Goal: Navigation & Orientation: Find specific page/section

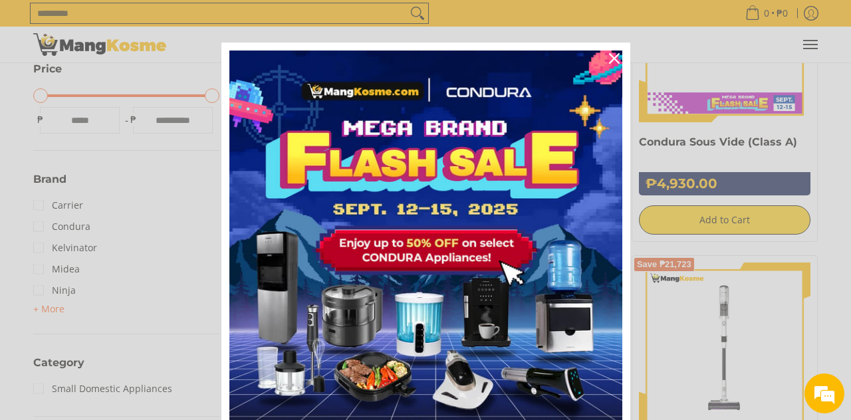
scroll to position [365, 0]
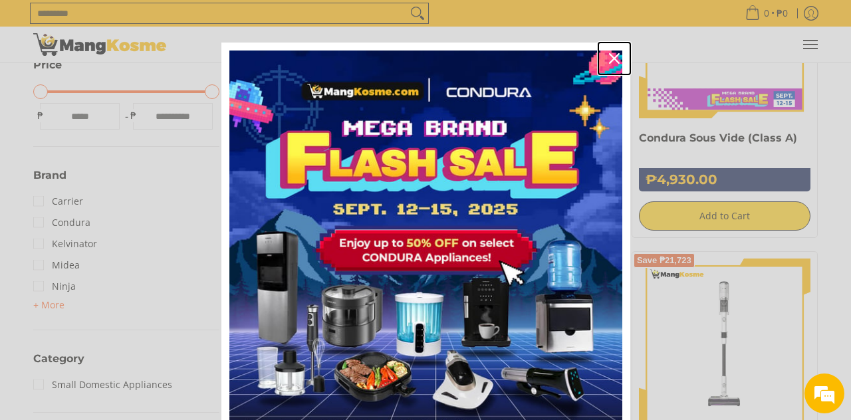
click at [613, 65] on div "Close" at bounding box center [613, 58] width 21 height 21
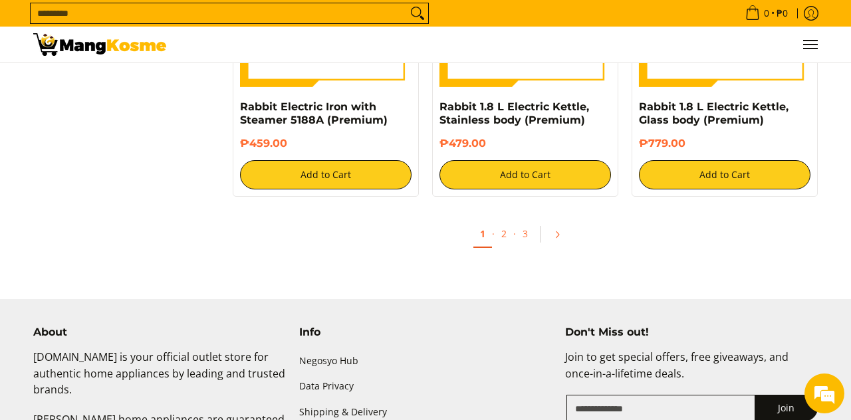
scroll to position [2592, 0]
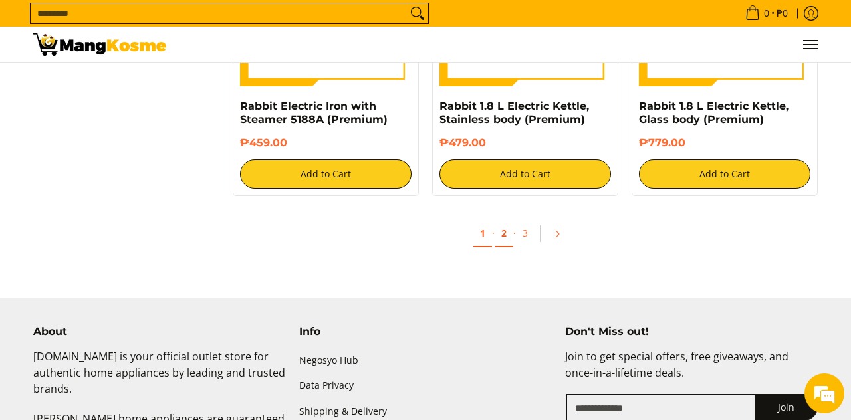
click at [508, 236] on link "2" at bounding box center [503, 233] width 19 height 27
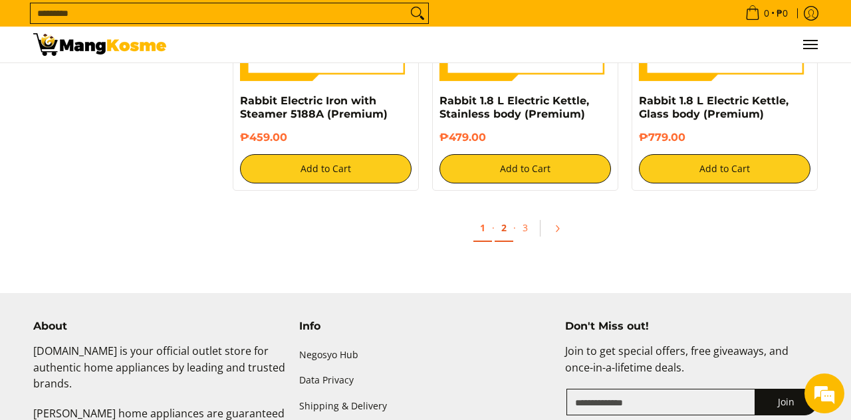
scroll to position [2635, 0]
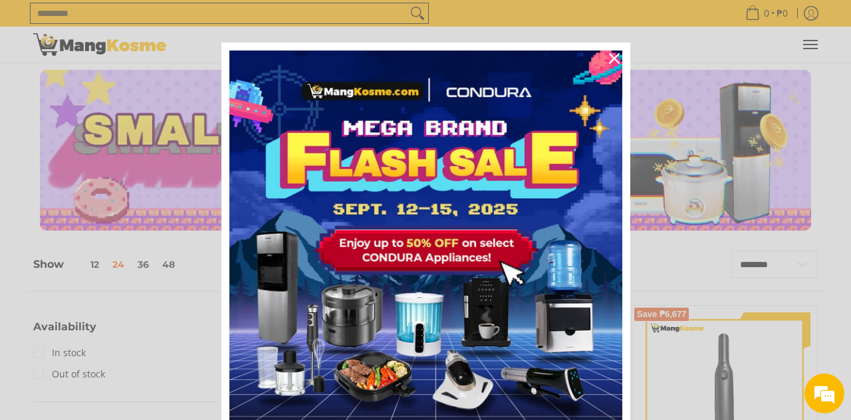
click at [94, 54] on div "Marketing offer form" at bounding box center [425, 210] width 851 height 420
click at [605, 63] on div "Close" at bounding box center [613, 58] width 21 height 21
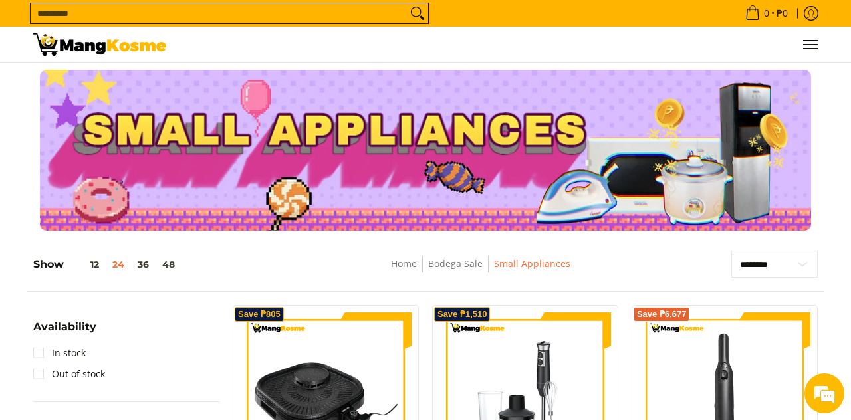
click at [94, 52] on img at bounding box center [99, 44] width 133 height 23
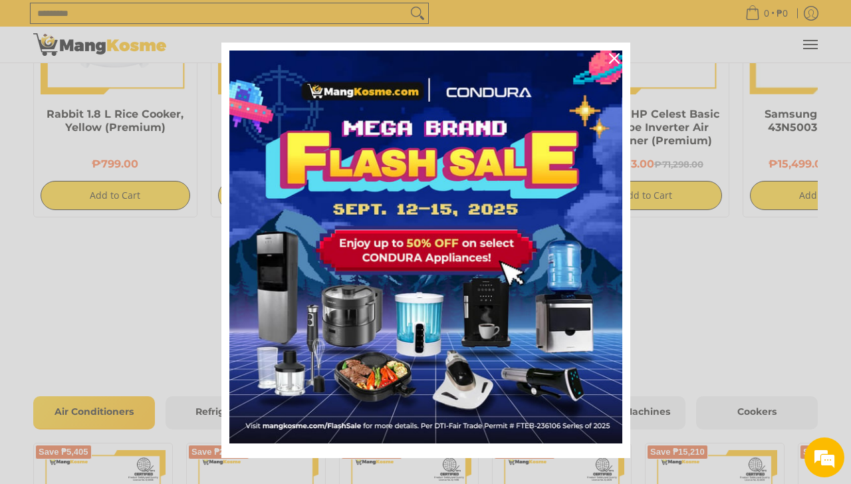
scroll to position [985, 0]
click at [605, 66] on button "Close" at bounding box center [614, 59] width 32 height 32
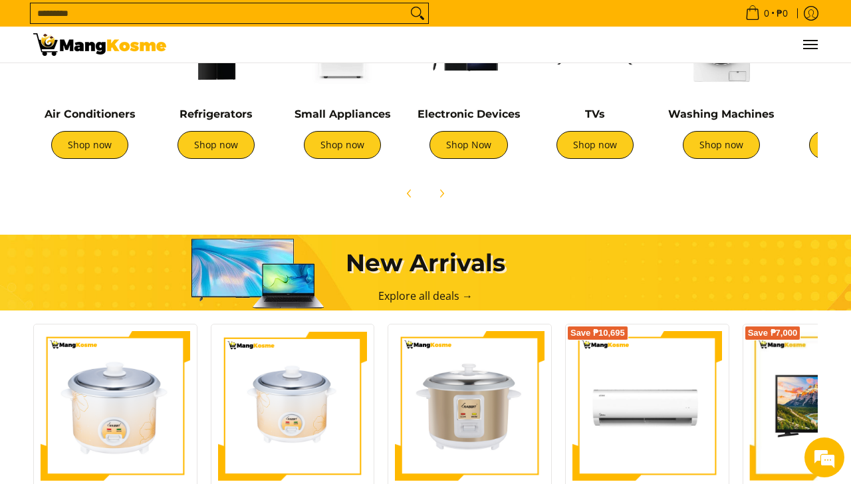
scroll to position [51, 0]
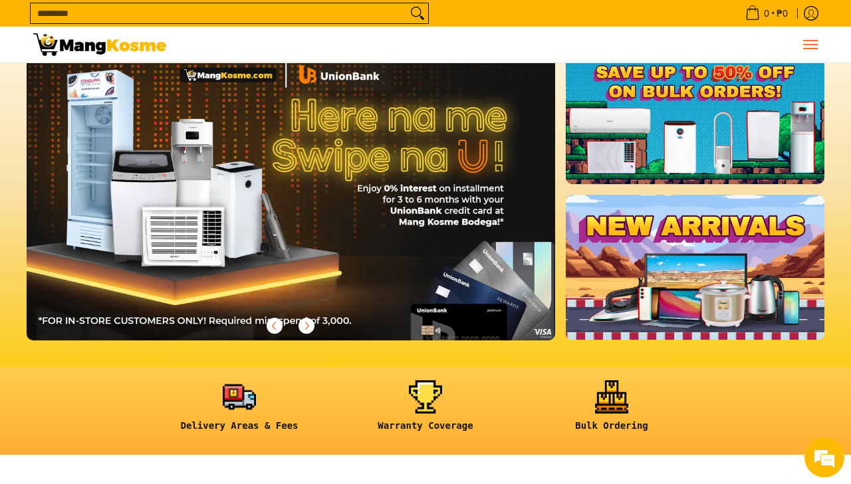
click at [807, 45] on span "Menu" at bounding box center [809, 45] width 16 height 0
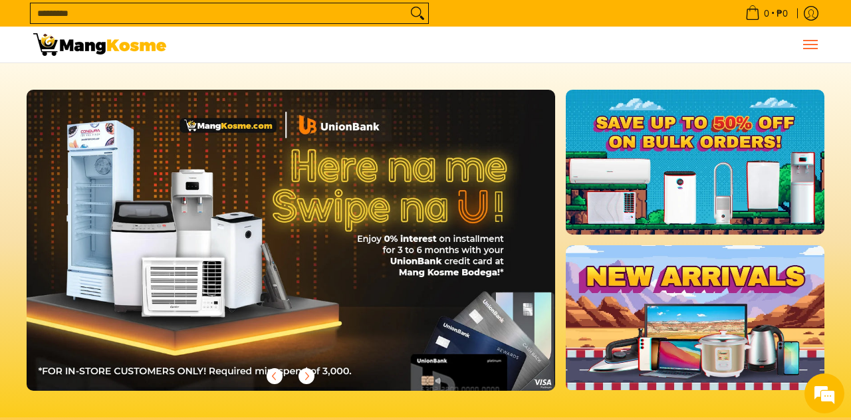
scroll to position [0, 1057]
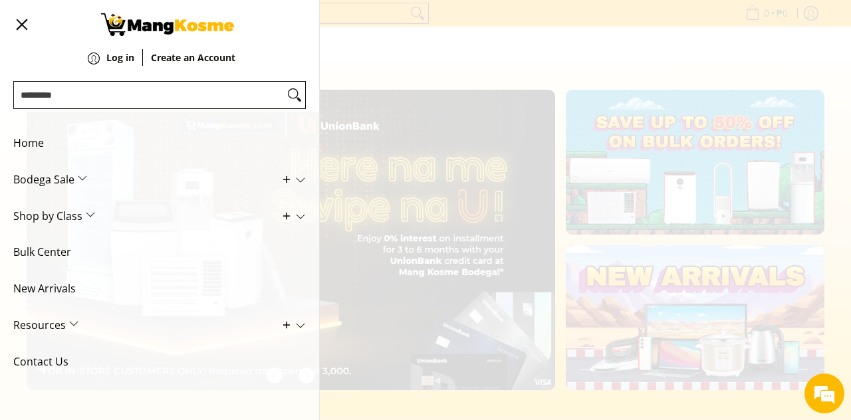
click at [33, 217] on span "Shop by Class" at bounding box center [149, 216] width 272 height 37
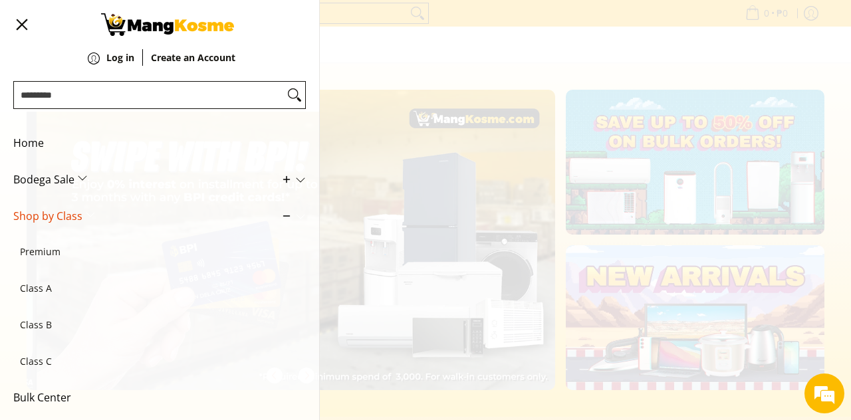
scroll to position [0, 1585]
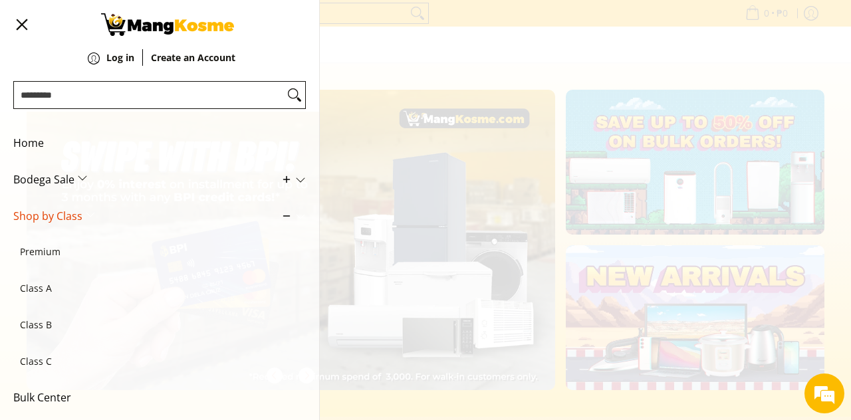
click at [27, 221] on span "Shop by Class" at bounding box center [149, 216] width 272 height 37
click at [39, 187] on span "Bodega Sale" at bounding box center [149, 179] width 272 height 37
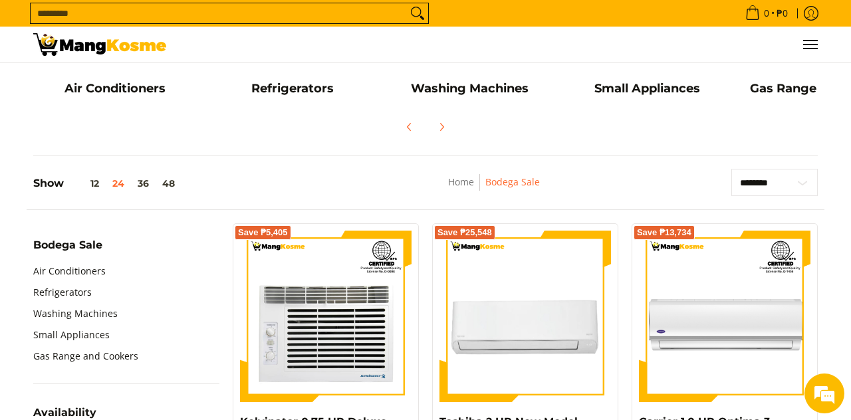
scroll to position [307, 0]
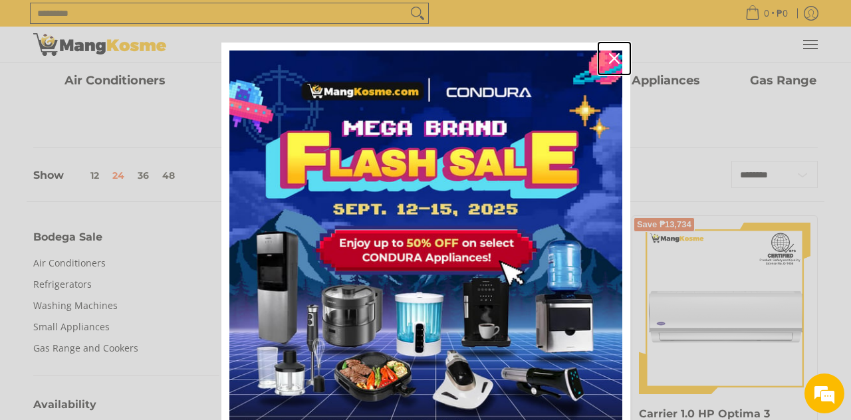
click at [617, 64] on div "Close" at bounding box center [613, 58] width 21 height 21
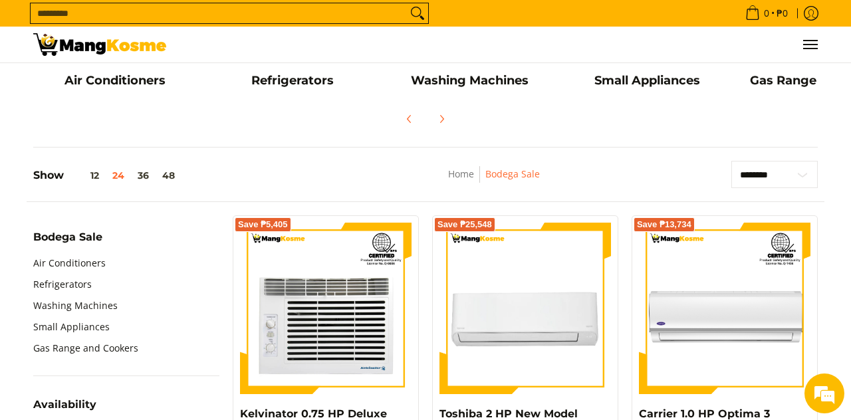
scroll to position [0, 0]
